Goal: Task Accomplishment & Management: Manage account settings

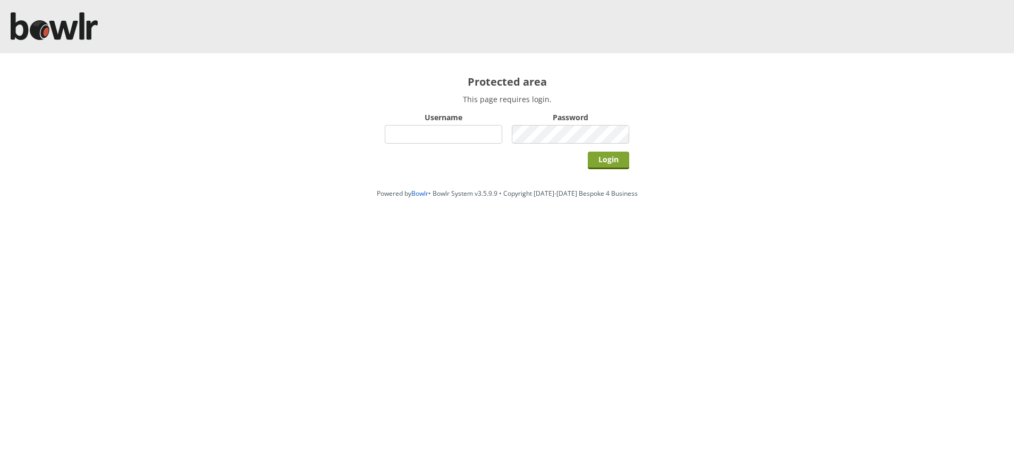
type input "hornseaindoorbowlsclub"
click at [605, 167] on input "Login" at bounding box center [608, 160] width 41 height 18
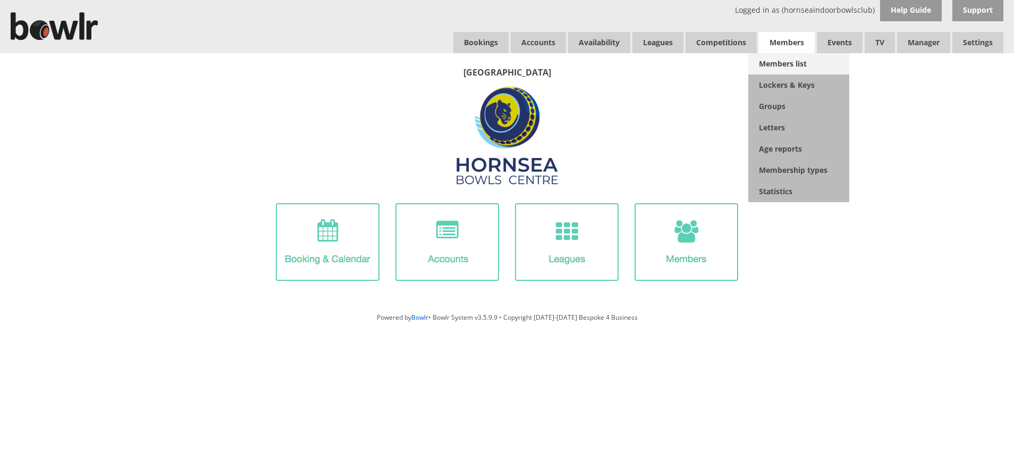
click at [782, 61] on link "Members list" at bounding box center [798, 63] width 101 height 21
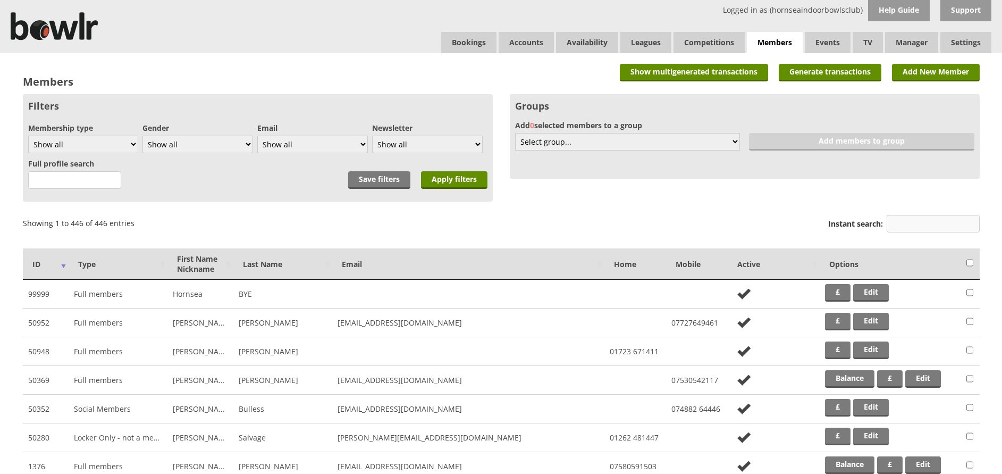
click at [899, 222] on input "Instant search:" at bounding box center [933, 224] width 93 height 18
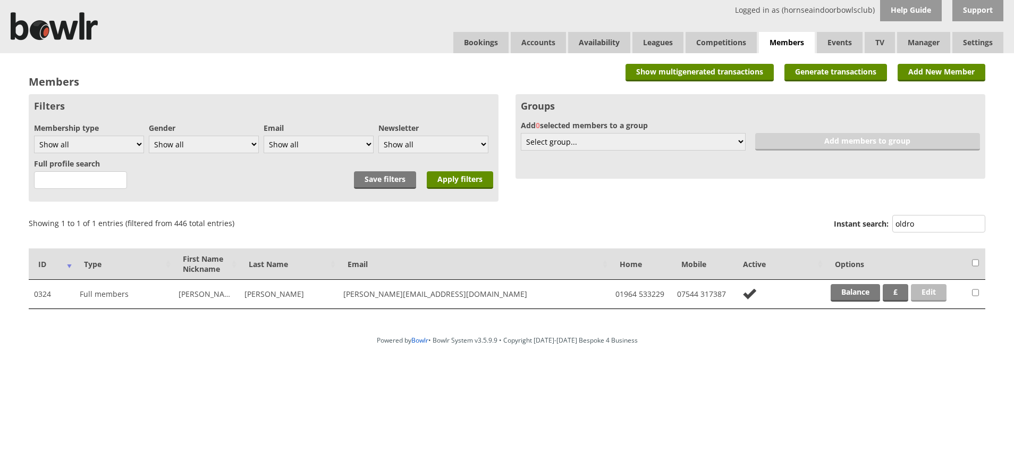
type input "oldro"
click at [940, 288] on link "Edit" at bounding box center [929, 293] width 36 height 18
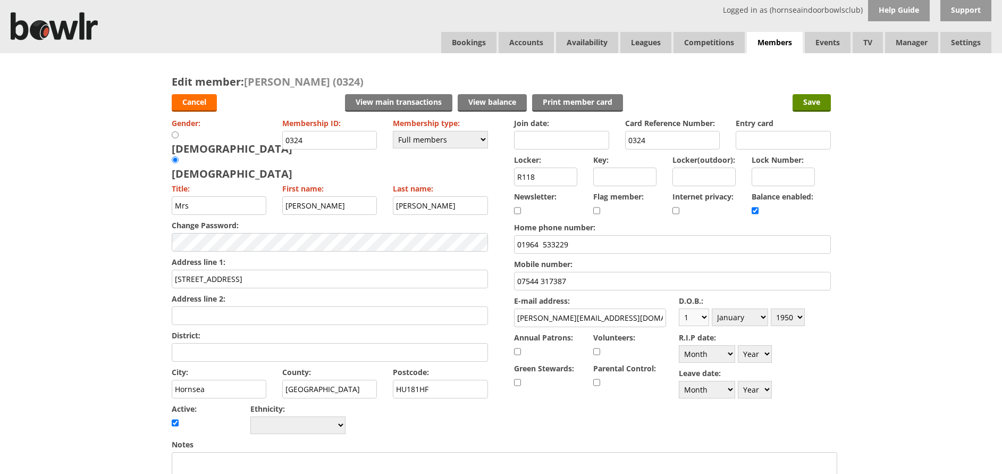
click at [705, 318] on select "Day 1 2 3 4 5 6 7 8 9 10 11 12 13 14 15 16 17 18 19 20 21 22 23 24 25 26 27 28 …" at bounding box center [694, 317] width 30 height 18
select select "29"
click at [679, 308] on select "Day 1 2 3 4 5 6 7 8 9 10 11 12 13 14 15 16 17 18 19 20 21 22 23 24 25 26 27 28 …" at bounding box center [694, 317] width 30 height 18
click at [768, 318] on select "Month January February March April May June July August September October Novem…" at bounding box center [740, 317] width 56 height 18
select select "3"
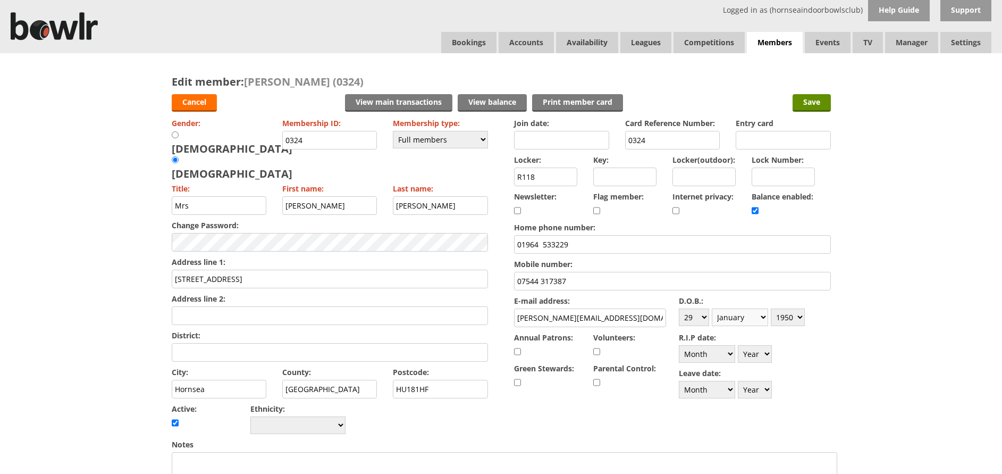
click at [715, 308] on select "Month January February March April May June July August September October Novem…" at bounding box center [740, 317] width 56 height 18
click at [805, 319] on select "Year 1900 1901 1902 1903 1904 1905 1906 1907 1908 1909 1910 1911 1912 1913 1914…" at bounding box center [788, 317] width 34 height 18
select select "1949"
click at [778, 308] on select "Year 1900 1901 1902 1903 1904 1905 1906 1907 1908 1909 1910 1911 1912 1913 1914…" at bounding box center [788, 317] width 34 height 18
click at [816, 98] on input "Save" at bounding box center [812, 103] width 38 height 18
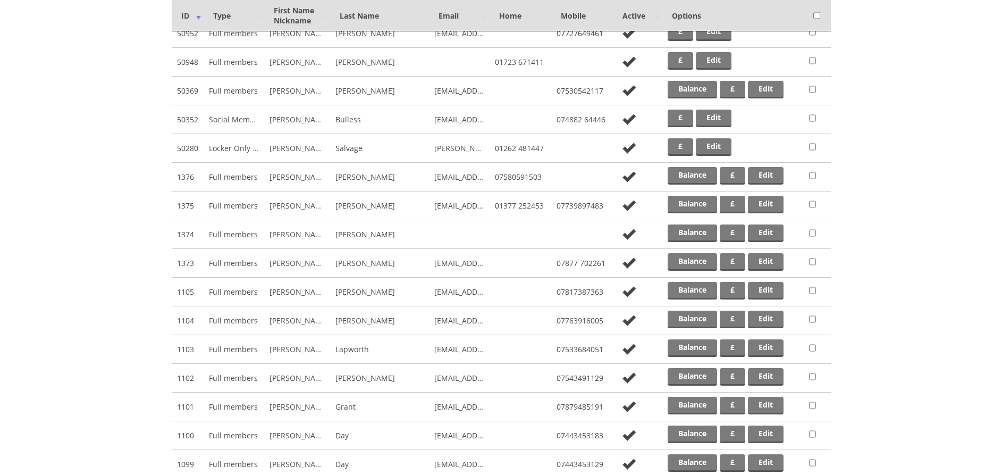
scroll to position [338, 0]
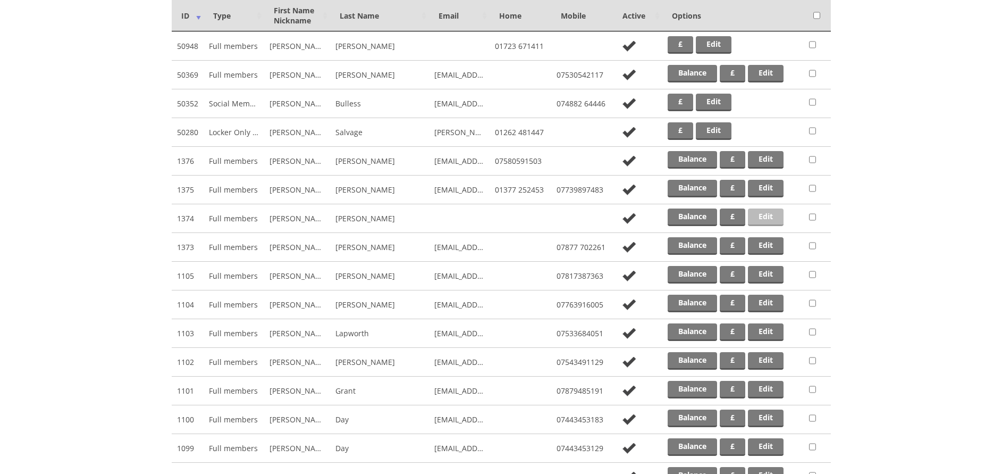
click at [773, 218] on link "Edit" at bounding box center [766, 217] width 36 height 18
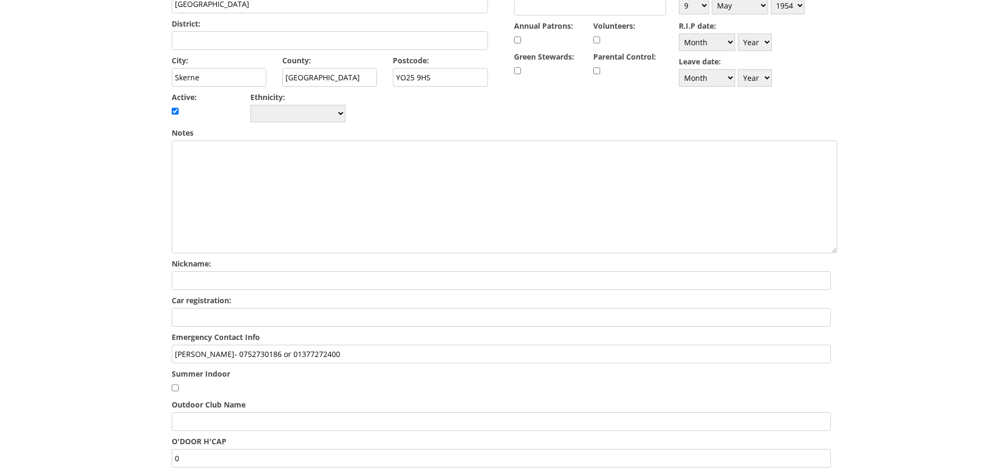
scroll to position [396, 0]
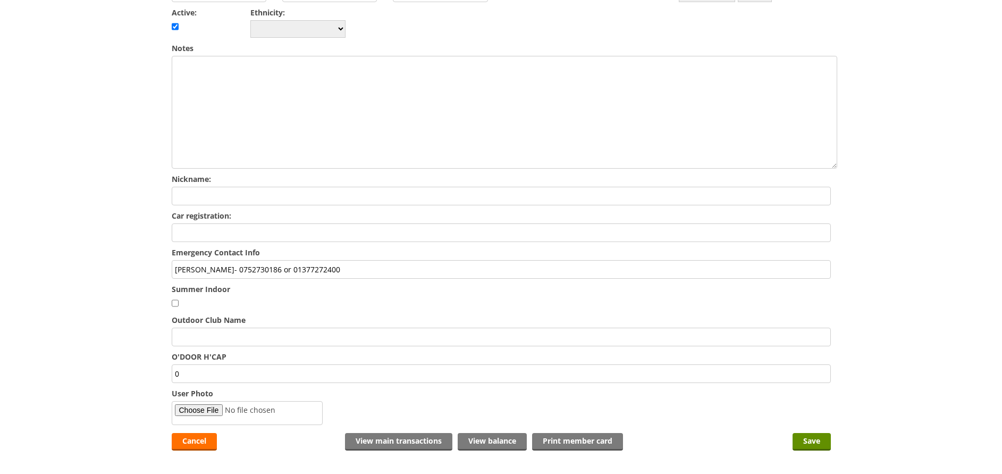
drag, startPoint x: 993, startPoint y: 326, endPoint x: 993, endPoint y: 234, distance: 92.0
click at [993, 234] on div "Edit member: [PERSON_NAME] (1374) Cancel View main transactions View balance Pr…" at bounding box center [501, 68] width 1002 height 823
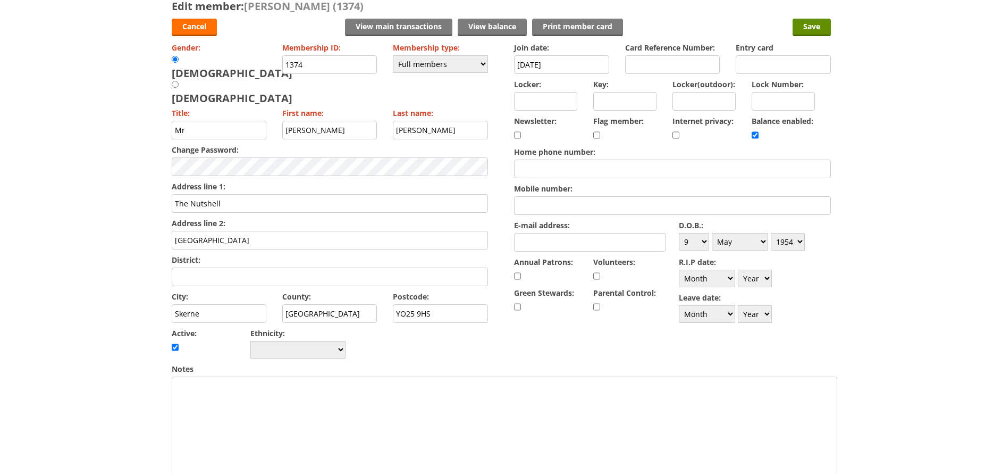
scroll to position [0, 0]
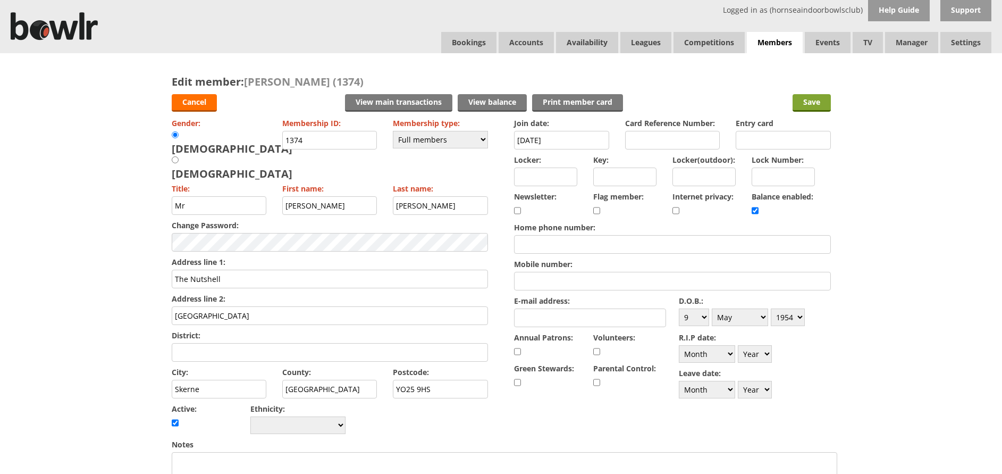
click at [810, 107] on input "Save" at bounding box center [812, 103] width 38 height 18
